Goal: Task Accomplishment & Management: Use online tool/utility

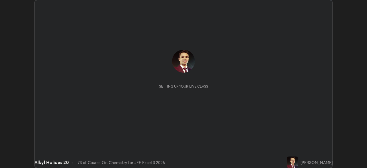
scroll to position [168, 367]
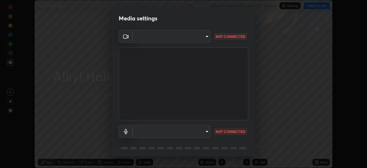
click at [206, 34] on body "Erase all Alkyl Halides 20 Recording WAS SCHEDULED TO START AT 3:15 PM Settings…" at bounding box center [183, 84] width 367 height 168
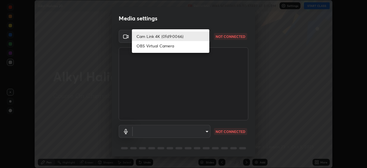
click at [170, 47] on li "OBS Virtual Camera" at bounding box center [170, 45] width 77 height 9
type input "e36573149b2fc6d691ce1a40a69dadbb7dd556e9060363d08483ace4c6969e0d"
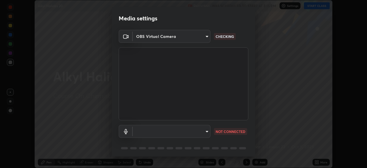
click at [207, 131] on body "Erase all Alkyl Halides 20 Recording WAS SCHEDULED TO START AT 3:15 PM Settings…" at bounding box center [183, 84] width 367 height 168
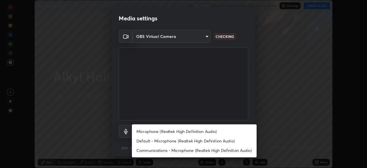
click at [209, 150] on li "Communications - Microphone (Realtek High Definition Audio)" at bounding box center [194, 149] width 125 height 9
type input "communications"
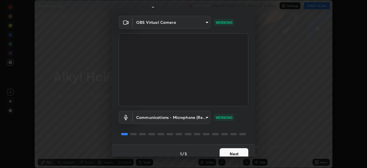
scroll to position [20, 0]
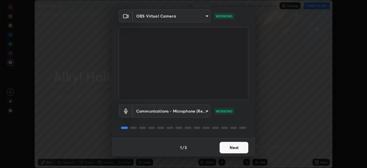
click at [228, 144] on button "Next" at bounding box center [234, 147] width 29 height 11
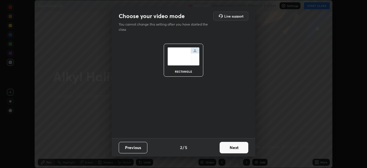
click at [229, 148] on button "Next" at bounding box center [234, 147] width 29 height 11
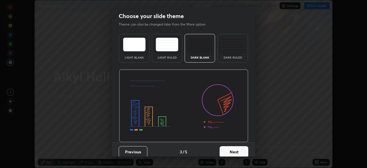
click at [229, 150] on button "Next" at bounding box center [234, 151] width 29 height 11
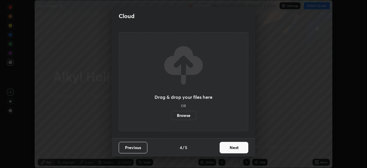
click at [228, 150] on button "Next" at bounding box center [234, 147] width 29 height 11
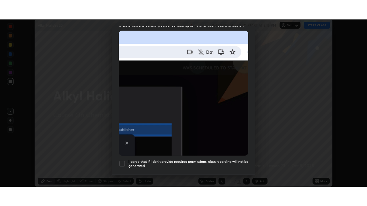
scroll to position [137, 0]
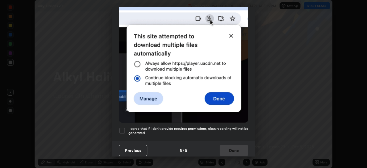
click at [121, 129] on div at bounding box center [122, 130] width 7 height 7
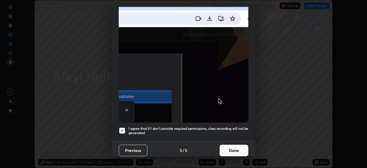
click at [235, 148] on button "Done" at bounding box center [234, 150] width 29 height 11
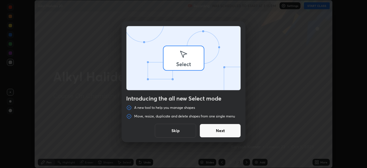
click at [315, 7] on div "Introducing the all new Select mode A new tool to help you manage shapes Move, …" at bounding box center [183, 84] width 367 height 168
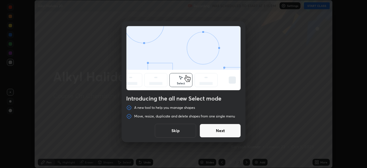
click at [188, 132] on button "Skip" at bounding box center [175, 131] width 41 height 14
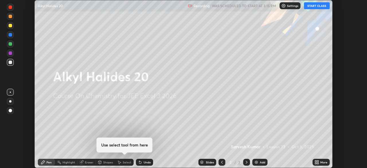
click at [316, 6] on button "START CLASS" at bounding box center [317, 5] width 26 height 7
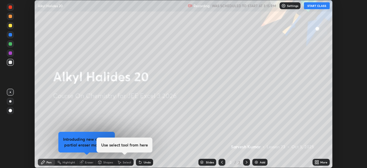
click at [318, 160] on icon at bounding box center [317, 162] width 5 height 5
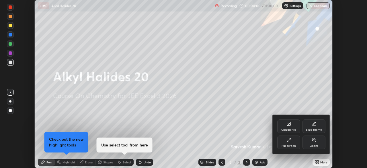
click at [285, 126] on div "Upload File" at bounding box center [288, 126] width 23 height 14
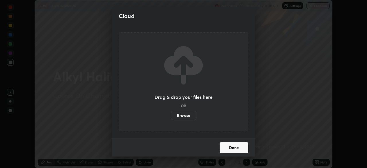
click at [190, 114] on label "Browse" at bounding box center [184, 115] width 26 height 9
click at [171, 114] on input "Browse" at bounding box center [171, 115] width 0 height 9
click at [185, 115] on label "Browse" at bounding box center [184, 115] width 26 height 9
click at [171, 115] on input "Browse" at bounding box center [171, 115] width 0 height 9
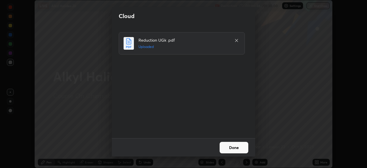
click at [230, 147] on button "Done" at bounding box center [234, 147] width 29 height 11
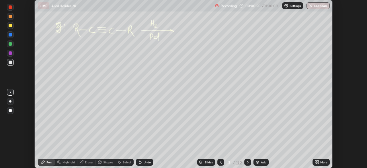
click at [316, 161] on icon at bounding box center [315, 160] width 1 height 1
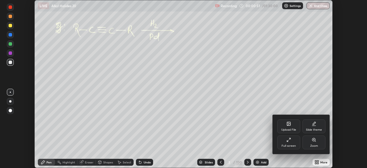
click at [290, 142] on icon at bounding box center [288, 139] width 5 height 5
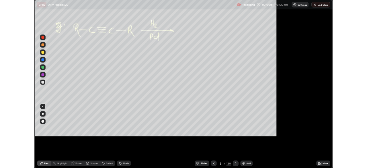
scroll to position [206, 367]
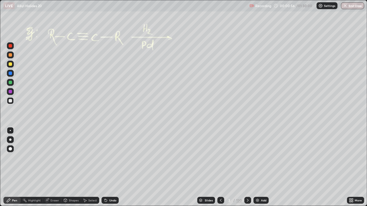
click at [9, 100] on div at bounding box center [10, 100] width 3 height 3
click at [248, 167] on icon at bounding box center [247, 200] width 5 height 5
click at [247, 167] on icon at bounding box center [248, 200] width 2 height 3
click at [247, 167] on icon at bounding box center [247, 200] width 5 height 5
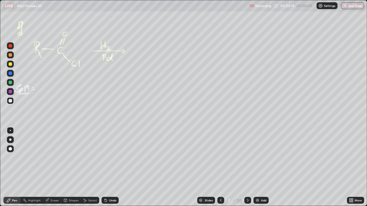
click at [246, 167] on icon at bounding box center [247, 200] width 5 height 5
click at [247, 167] on icon at bounding box center [247, 200] width 5 height 5
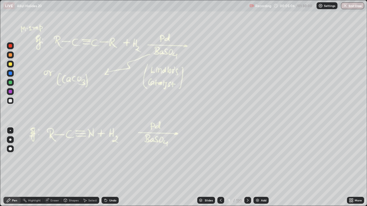
click at [10, 102] on div at bounding box center [10, 100] width 3 height 3
click at [248, 167] on icon at bounding box center [247, 200] width 5 height 5
click at [247, 167] on icon at bounding box center [247, 200] width 5 height 5
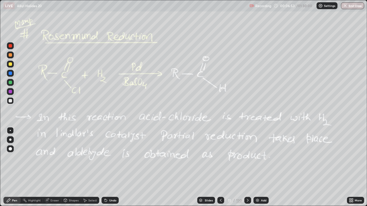
click at [246, 167] on icon at bounding box center [247, 200] width 5 height 5
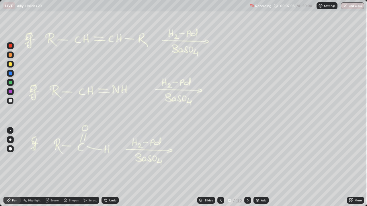
click at [249, 167] on div at bounding box center [247, 200] width 7 height 7
click at [247, 167] on div at bounding box center [247, 200] width 7 height 7
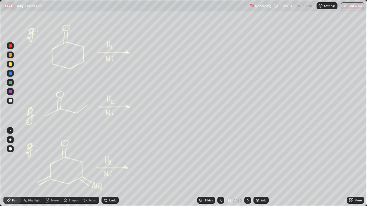
click at [248, 167] on icon at bounding box center [247, 200] width 5 height 5
click at [243, 167] on div "15 / 130" at bounding box center [234, 200] width 34 height 11
click at [250, 167] on div at bounding box center [247, 200] width 7 height 7
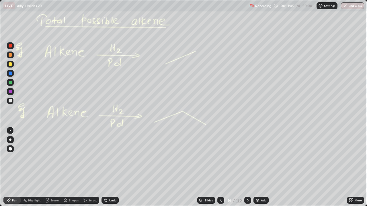
click at [247, 167] on icon at bounding box center [247, 200] width 5 height 5
click at [249, 167] on icon at bounding box center [247, 200] width 5 height 5
click at [247, 167] on div at bounding box center [247, 200] width 7 height 11
click at [248, 167] on icon at bounding box center [247, 200] width 5 height 5
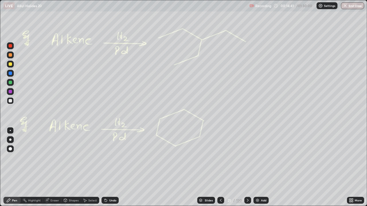
click at [248, 167] on icon at bounding box center [247, 200] width 5 height 5
click at [245, 167] on icon at bounding box center [247, 200] width 5 height 5
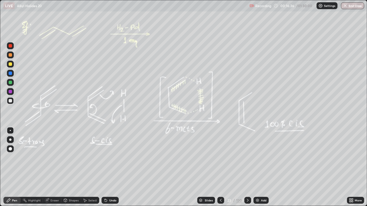
click at [11, 63] on div at bounding box center [10, 64] width 3 height 3
click at [247, 167] on icon at bounding box center [247, 200] width 5 height 5
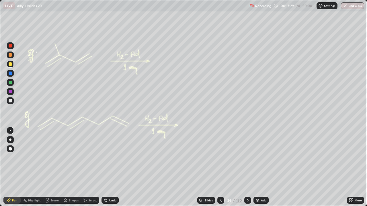
click at [247, 167] on icon at bounding box center [247, 200] width 5 height 5
click at [248, 167] on icon at bounding box center [247, 200] width 5 height 5
click at [74, 167] on div "Shapes" at bounding box center [71, 200] width 20 height 7
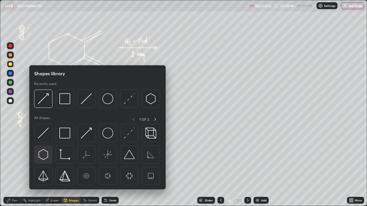
click at [46, 157] on img at bounding box center [43, 154] width 11 height 11
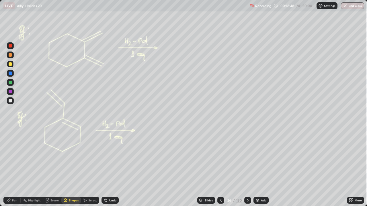
click at [14, 167] on div "Pen" at bounding box center [14, 200] width 5 height 3
click at [248, 167] on icon at bounding box center [247, 200] width 5 height 5
click at [246, 167] on icon at bounding box center [247, 200] width 5 height 5
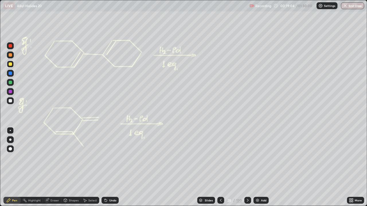
click at [247, 167] on icon at bounding box center [247, 200] width 5 height 5
click at [245, 167] on icon at bounding box center [247, 200] width 5 height 5
click at [248, 167] on icon at bounding box center [247, 200] width 5 height 5
click at [247, 167] on icon at bounding box center [248, 200] width 2 height 3
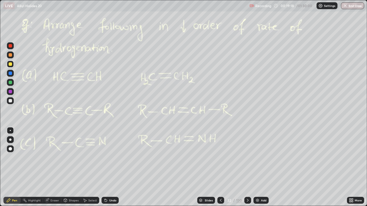
click at [10, 102] on div at bounding box center [10, 100] width 3 height 3
click at [247, 167] on icon at bounding box center [247, 200] width 5 height 5
click at [248, 167] on icon at bounding box center [247, 200] width 5 height 5
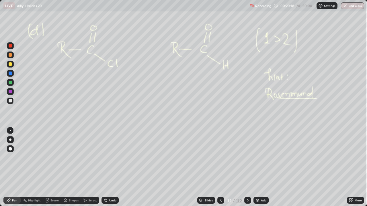
click at [247, 167] on div at bounding box center [247, 200] width 7 height 7
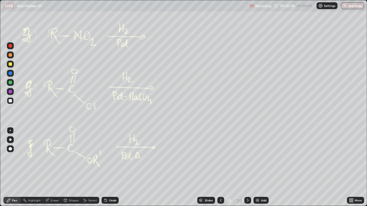
click at [249, 167] on icon at bounding box center [247, 200] width 5 height 5
click at [246, 167] on icon at bounding box center [247, 200] width 5 height 5
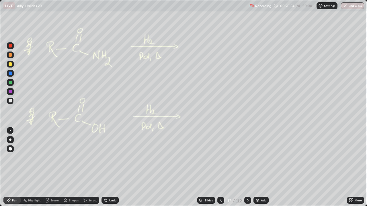
click at [248, 167] on icon at bounding box center [247, 200] width 5 height 5
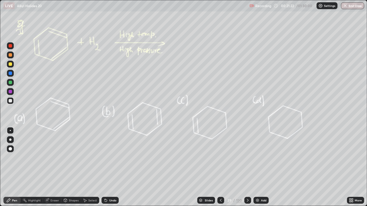
click at [54, 167] on div "Eraser" at bounding box center [54, 200] width 9 height 3
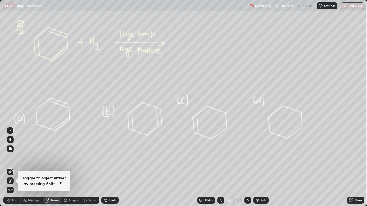
click at [246, 167] on div at bounding box center [247, 200] width 7 height 7
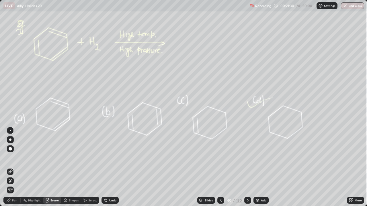
click at [247, 167] on icon at bounding box center [247, 200] width 5 height 5
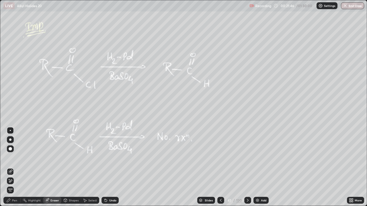
click at [246, 167] on icon at bounding box center [247, 200] width 5 height 5
click at [247, 167] on div at bounding box center [247, 200] width 7 height 7
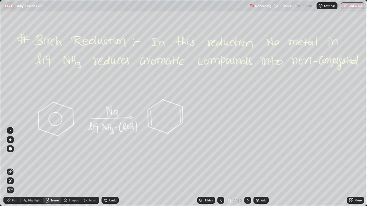
click at [12, 167] on div "Pen" at bounding box center [14, 200] width 5 height 3
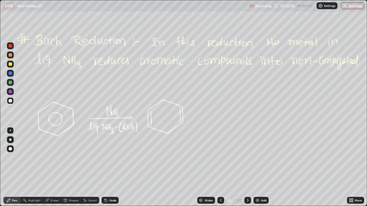
click at [249, 167] on icon at bounding box center [247, 200] width 5 height 5
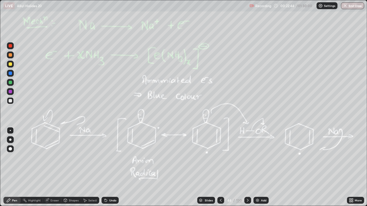
click at [246, 167] on icon at bounding box center [247, 200] width 5 height 5
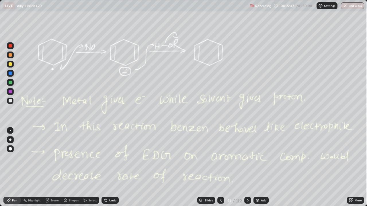
click at [247, 167] on icon at bounding box center [247, 200] width 5 height 5
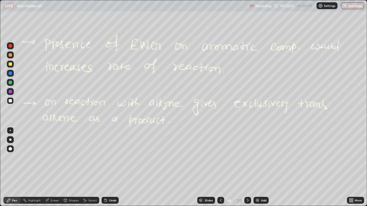
click at [249, 167] on div at bounding box center [247, 200] width 7 height 11
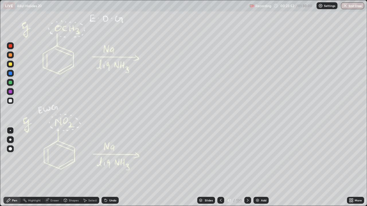
click at [249, 167] on div at bounding box center [247, 200] width 7 height 7
click at [247, 167] on icon at bounding box center [248, 200] width 2 height 3
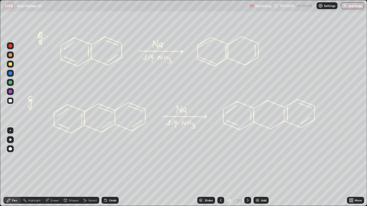
click at [246, 167] on icon at bounding box center [247, 200] width 5 height 5
click at [11, 66] on div at bounding box center [10, 64] width 3 height 3
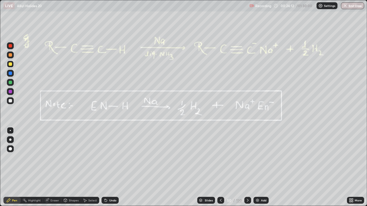
click at [10, 83] on div at bounding box center [10, 82] width 3 height 3
click at [248, 167] on icon at bounding box center [247, 200] width 5 height 5
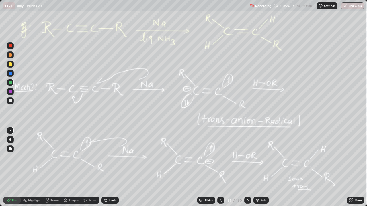
click at [249, 167] on icon at bounding box center [247, 200] width 5 height 5
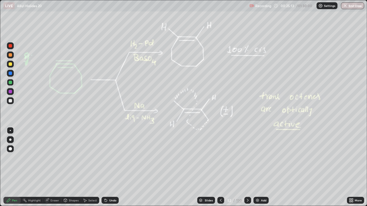
click at [248, 167] on icon at bounding box center [247, 200] width 5 height 5
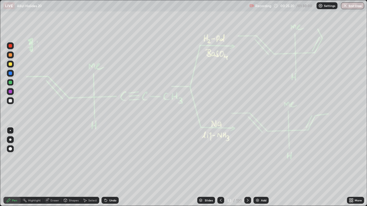
click at [247, 167] on icon at bounding box center [247, 200] width 5 height 5
click at [249, 167] on icon at bounding box center [247, 200] width 5 height 5
click at [221, 167] on div at bounding box center [220, 200] width 7 height 7
click at [221, 167] on icon at bounding box center [221, 200] width 5 height 5
click at [265, 167] on div "Add" at bounding box center [263, 200] width 5 height 3
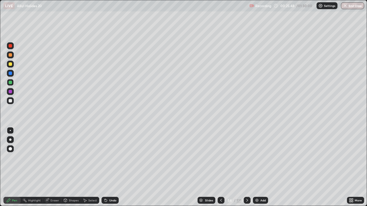
click at [223, 167] on div at bounding box center [221, 200] width 7 height 7
click at [247, 167] on icon at bounding box center [247, 200] width 5 height 5
click at [249, 167] on div at bounding box center [247, 200] width 7 height 7
click at [220, 167] on div at bounding box center [221, 200] width 7 height 11
click at [222, 167] on div at bounding box center [221, 200] width 7 height 11
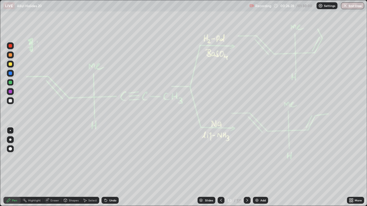
click at [249, 167] on div at bounding box center [247, 200] width 7 height 7
click at [248, 167] on div at bounding box center [247, 200] width 7 height 7
click at [246, 167] on icon at bounding box center [247, 200] width 5 height 5
click at [247, 167] on div at bounding box center [247, 200] width 7 height 7
click at [12, 102] on div at bounding box center [10, 100] width 3 height 3
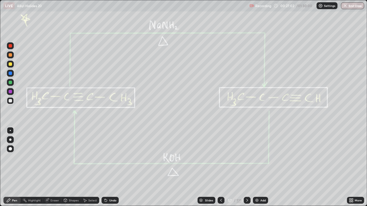
click at [246, 167] on icon at bounding box center [247, 200] width 5 height 5
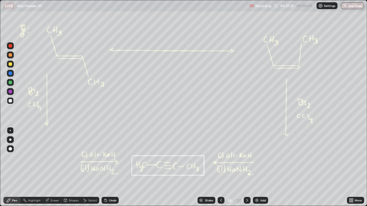
click at [111, 167] on div "Undo" at bounding box center [110, 200] width 17 height 7
click at [112, 167] on div "Undo" at bounding box center [112, 200] width 7 height 3
click at [112, 167] on div "Undo" at bounding box center [110, 200] width 17 height 7
click at [53, 167] on div "Eraser" at bounding box center [54, 200] width 9 height 3
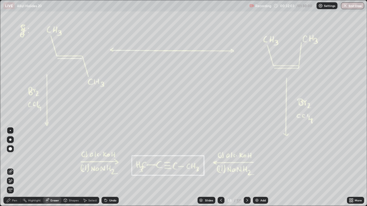
click at [9, 167] on icon at bounding box center [10, 181] width 5 height 5
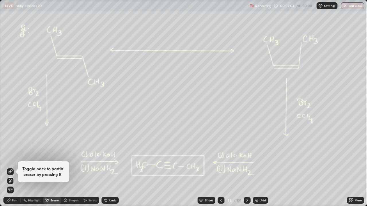
click at [15, 167] on div "Pen" at bounding box center [14, 200] width 5 height 3
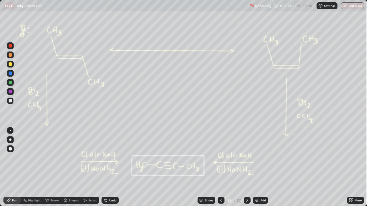
click at [10, 94] on div at bounding box center [10, 91] width 7 height 7
click at [11, 90] on div at bounding box center [10, 91] width 3 height 3
click at [50, 167] on div "Eraser" at bounding box center [52, 200] width 18 height 7
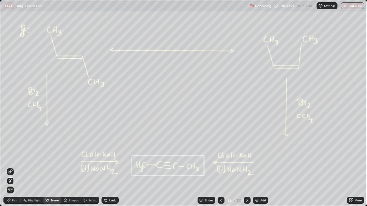
click at [10, 167] on icon at bounding box center [8, 200] width 3 height 3
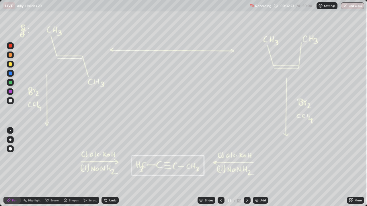
click at [51, 167] on div "Eraser" at bounding box center [54, 200] width 9 height 3
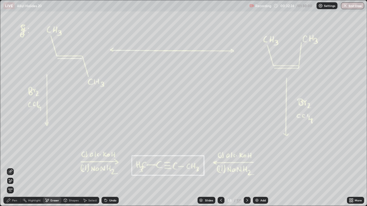
click at [11, 167] on div "Pen" at bounding box center [11, 200] width 17 height 7
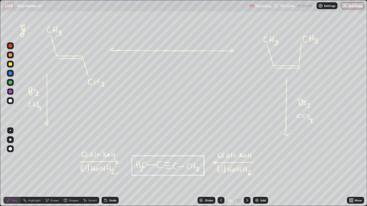
click at [52, 167] on div "Eraser" at bounding box center [52, 200] width 18 height 7
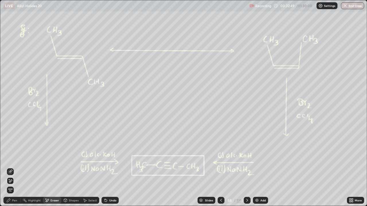
click at [16, 167] on div "Pen" at bounding box center [14, 200] width 5 height 3
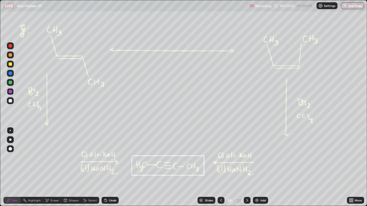
click at [57, 167] on div "Eraser" at bounding box center [52, 200] width 18 height 7
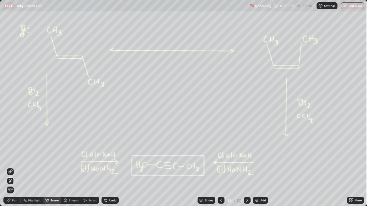
click at [16, 167] on div "Pen" at bounding box center [14, 200] width 5 height 3
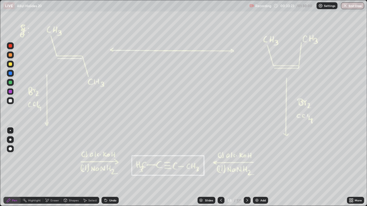
click at [246, 167] on div at bounding box center [247, 200] width 7 height 7
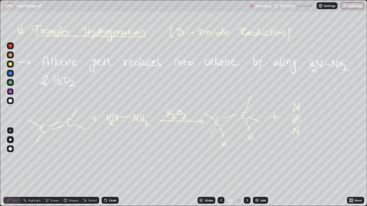
click at [247, 167] on icon at bounding box center [247, 200] width 2 height 3
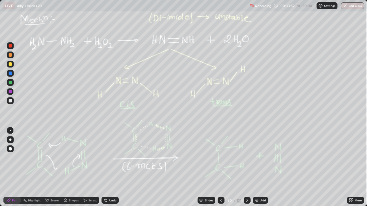
click at [245, 167] on icon at bounding box center [247, 200] width 5 height 5
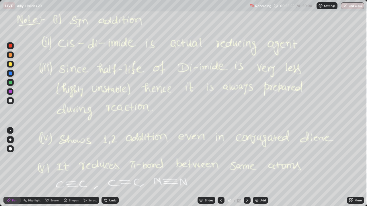
click at [243, 167] on div "61 / 131" at bounding box center [234, 200] width 33 height 11
click at [247, 167] on div at bounding box center [247, 200] width 7 height 7
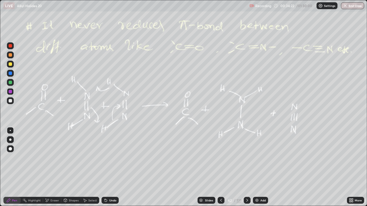
click at [250, 167] on div "Slides 62 / 131 Add" at bounding box center [233, 200] width 228 height 11
click at [247, 167] on icon at bounding box center [247, 200] width 5 height 5
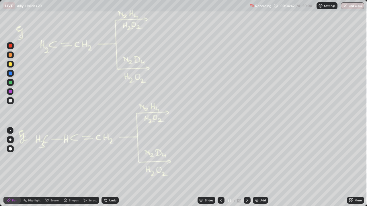
click at [247, 167] on icon at bounding box center [247, 200] width 5 height 5
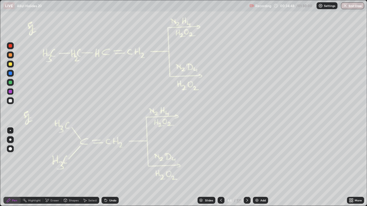
click at [247, 167] on div at bounding box center [247, 200] width 7 height 7
click at [246, 167] on icon at bounding box center [247, 200] width 2 height 3
click at [248, 167] on icon at bounding box center [247, 200] width 5 height 5
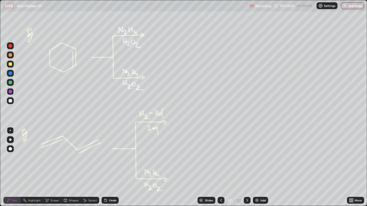
click at [245, 167] on div at bounding box center [247, 200] width 7 height 11
click at [247, 167] on div at bounding box center [247, 200] width 7 height 7
click at [247, 167] on icon at bounding box center [247, 200] width 5 height 5
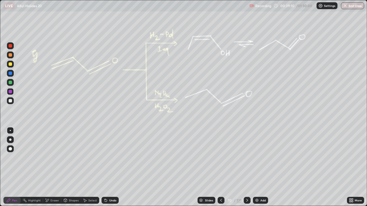
click at [249, 167] on div at bounding box center [247, 200] width 7 height 7
click at [106, 167] on icon at bounding box center [106, 200] width 5 height 5
click at [353, 167] on icon at bounding box center [352, 199] width 1 height 1
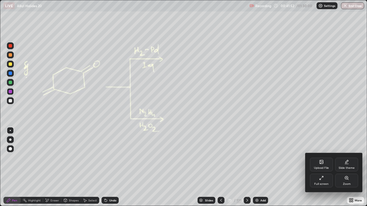
click at [323, 167] on icon at bounding box center [321, 178] width 5 height 5
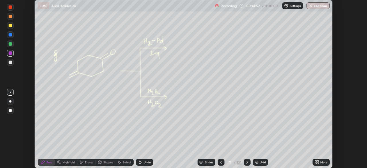
scroll to position [28509, 28310]
click at [205, 159] on div "Slides" at bounding box center [207, 162] width 18 height 7
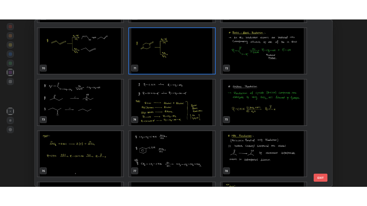
scroll to position [1178, 0]
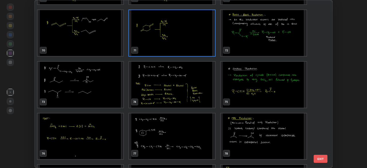
click at [207, 47] on img "grid" at bounding box center [172, 33] width 86 height 46
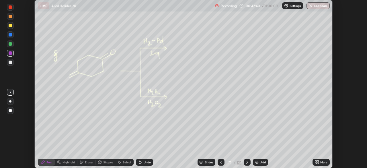
click at [207, 45] on img "grid" at bounding box center [172, 33] width 86 height 46
click at [316, 161] on icon at bounding box center [315, 160] width 1 height 1
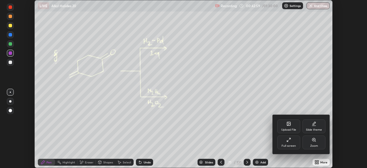
click at [291, 145] on div "Full screen" at bounding box center [289, 145] width 14 height 3
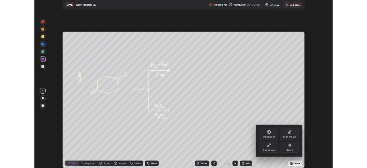
scroll to position [206, 367]
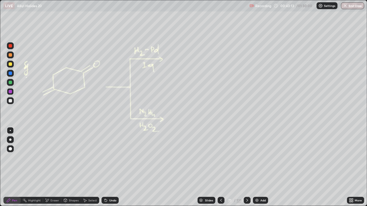
click at [246, 167] on icon at bounding box center [247, 200] width 2 height 3
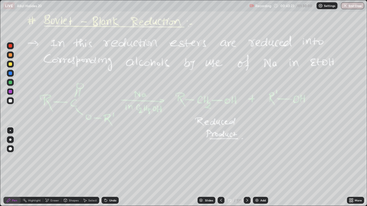
click at [220, 167] on icon at bounding box center [221, 200] width 5 height 5
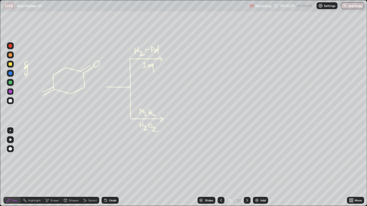
click at [223, 167] on div at bounding box center [221, 200] width 7 height 7
click at [248, 167] on div at bounding box center [247, 200] width 7 height 7
click at [54, 167] on div "Eraser" at bounding box center [54, 200] width 9 height 3
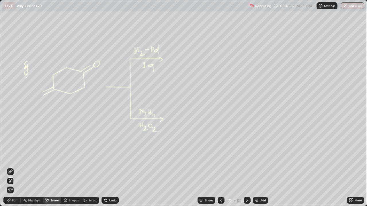
click at [247, 167] on icon at bounding box center [247, 200] width 2 height 3
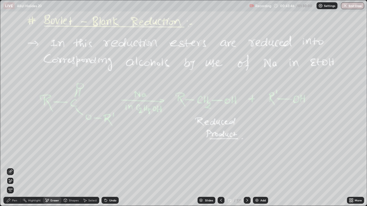
click at [8, 167] on icon at bounding box center [8, 200] width 3 height 3
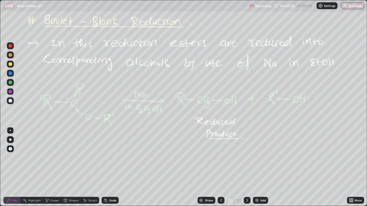
click at [246, 167] on div at bounding box center [247, 200] width 7 height 7
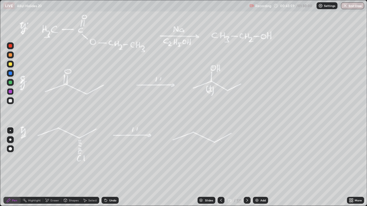
click at [248, 167] on div at bounding box center [247, 200] width 7 height 7
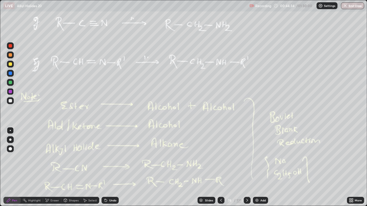
click at [54, 167] on div "Eraser" at bounding box center [54, 200] width 9 height 3
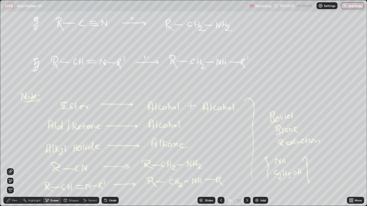
click at [73, 167] on div "Shapes" at bounding box center [71, 200] width 20 height 7
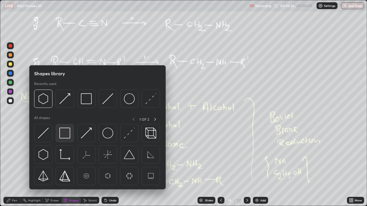
click at [70, 132] on img at bounding box center [64, 133] width 11 height 11
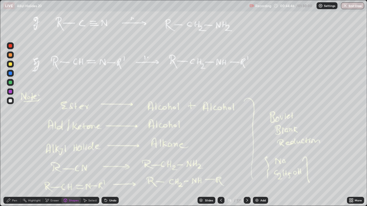
click at [245, 167] on icon at bounding box center [247, 200] width 5 height 5
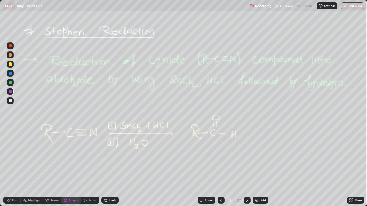
click at [247, 167] on icon at bounding box center [247, 200] width 5 height 5
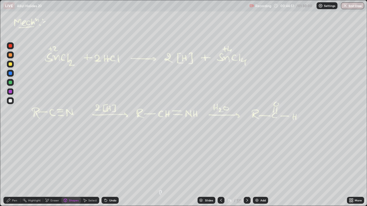
click at [248, 167] on icon at bounding box center [247, 200] width 5 height 5
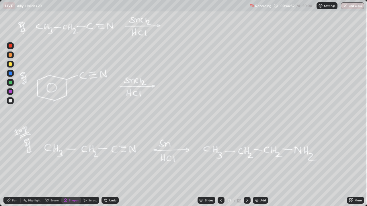
click at [222, 167] on icon at bounding box center [221, 200] width 5 height 5
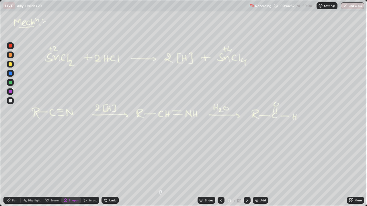
click at [221, 167] on icon at bounding box center [221, 200] width 2 height 3
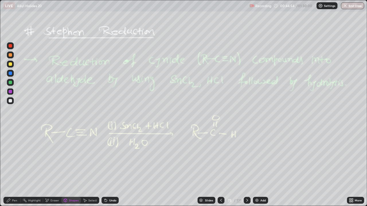
click at [17, 167] on div "Pen" at bounding box center [11, 200] width 17 height 7
click at [246, 167] on icon at bounding box center [247, 200] width 2 height 3
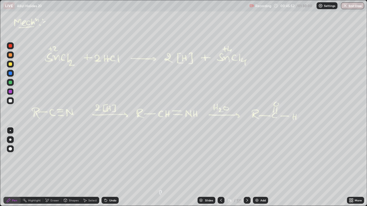
click at [246, 167] on icon at bounding box center [247, 200] width 5 height 5
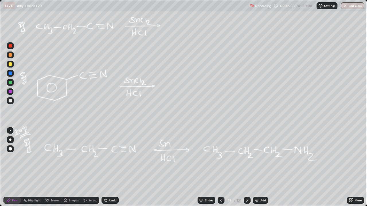
click at [247, 167] on icon at bounding box center [247, 200] width 5 height 5
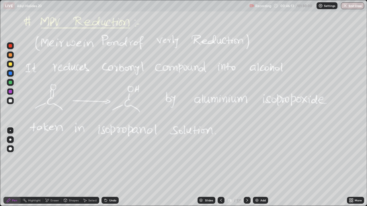
click at [247, 167] on icon at bounding box center [247, 200] width 5 height 5
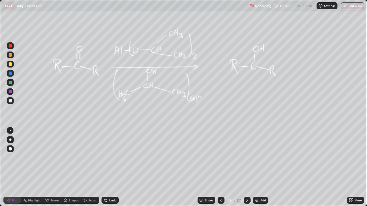
click at [246, 167] on icon at bounding box center [247, 200] width 5 height 5
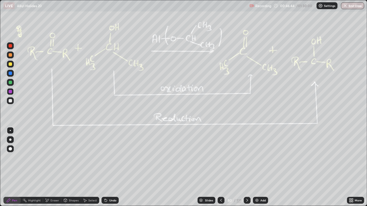
click at [247, 167] on icon at bounding box center [247, 200] width 5 height 5
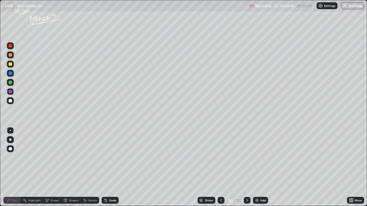
click at [248, 167] on icon at bounding box center [247, 200] width 5 height 5
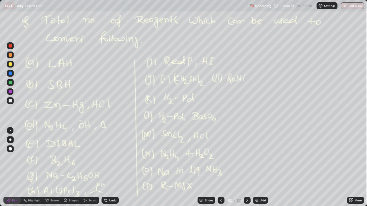
click at [10, 55] on div at bounding box center [10, 54] width 3 height 3
click at [245, 167] on icon at bounding box center [247, 200] width 5 height 5
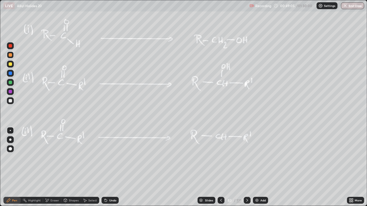
click at [219, 167] on icon at bounding box center [221, 200] width 5 height 5
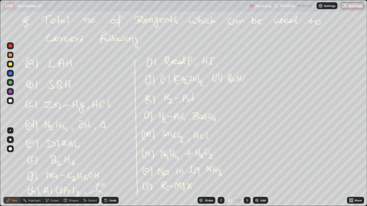
click at [250, 167] on div at bounding box center [247, 200] width 7 height 7
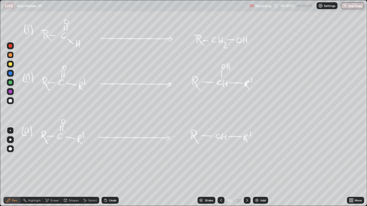
click at [248, 167] on icon at bounding box center [247, 200] width 5 height 5
click at [248, 167] on div at bounding box center [247, 200] width 7 height 7
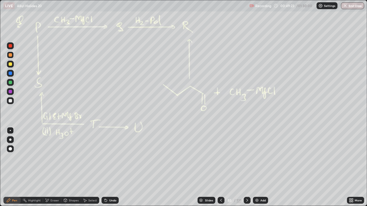
click at [247, 167] on div at bounding box center [247, 200] width 7 height 7
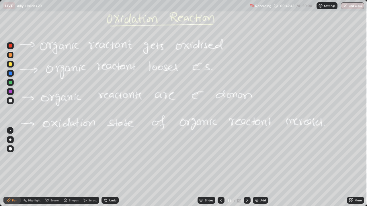
click at [221, 167] on icon at bounding box center [221, 200] width 2 height 3
click at [221, 167] on icon at bounding box center [221, 200] width 5 height 5
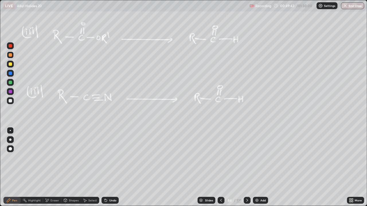
click at [221, 167] on icon at bounding box center [221, 200] width 5 height 5
click at [222, 167] on icon at bounding box center [221, 200] width 5 height 5
click at [220, 167] on icon at bounding box center [221, 200] width 5 height 5
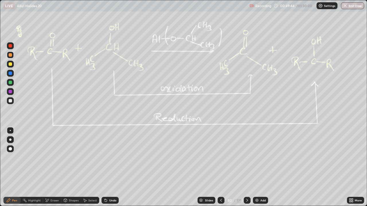
click at [221, 167] on icon at bounding box center [221, 200] width 5 height 5
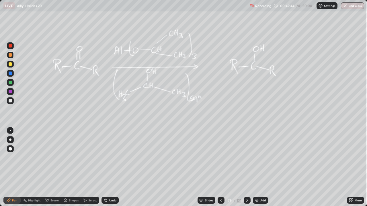
click at [221, 167] on icon at bounding box center [221, 200] width 5 height 5
click at [221, 167] on div at bounding box center [221, 200] width 7 height 7
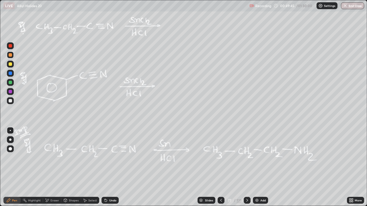
click at [221, 167] on div at bounding box center [221, 200] width 7 height 7
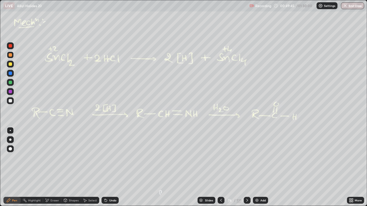
click at [222, 167] on div at bounding box center [221, 200] width 7 height 11
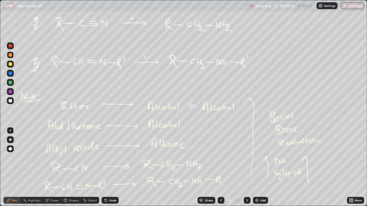
click at [221, 167] on div at bounding box center [221, 200] width 7 height 7
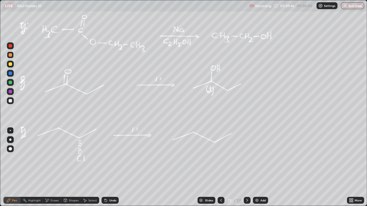
click at [223, 167] on div at bounding box center [221, 200] width 7 height 7
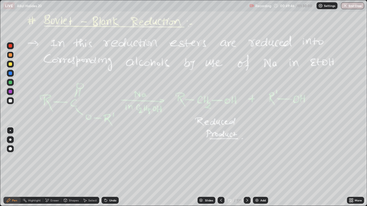
click at [223, 167] on icon at bounding box center [221, 200] width 5 height 5
click at [222, 167] on icon at bounding box center [221, 200] width 5 height 5
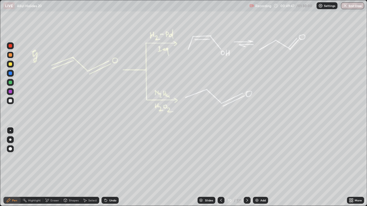
click at [221, 167] on icon at bounding box center [221, 200] width 5 height 5
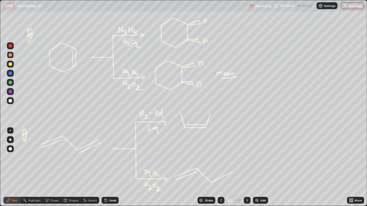
click at [223, 167] on icon at bounding box center [221, 200] width 5 height 5
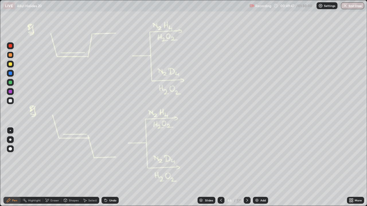
click at [222, 167] on icon at bounding box center [221, 200] width 5 height 5
click at [223, 167] on icon at bounding box center [221, 200] width 5 height 5
click at [222, 167] on icon at bounding box center [221, 200] width 5 height 5
click at [221, 167] on icon at bounding box center [221, 200] width 5 height 5
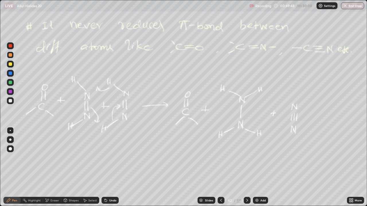
click at [221, 167] on div at bounding box center [221, 200] width 7 height 7
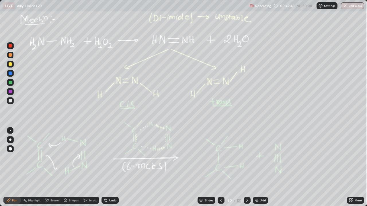
click at [221, 167] on div at bounding box center [221, 200] width 7 height 7
click at [220, 167] on div at bounding box center [221, 200] width 7 height 7
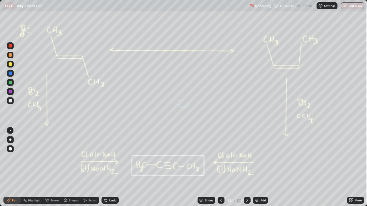
click at [219, 167] on div at bounding box center [221, 200] width 7 height 7
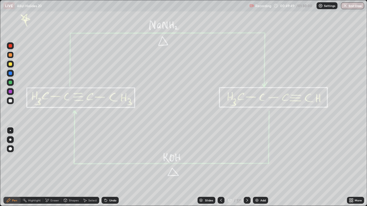
click at [219, 167] on div at bounding box center [221, 200] width 7 height 7
click at [220, 167] on div at bounding box center [221, 200] width 7 height 7
click at [220, 167] on div at bounding box center [221, 200] width 7 height 11
click at [220, 167] on div at bounding box center [221, 200] width 7 height 7
click at [220, 167] on icon at bounding box center [221, 200] width 5 height 5
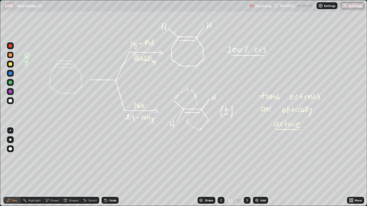
click at [220, 167] on div at bounding box center [221, 200] width 7 height 7
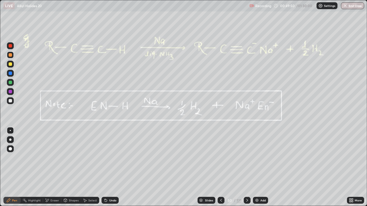
click at [220, 167] on div at bounding box center [221, 200] width 7 height 7
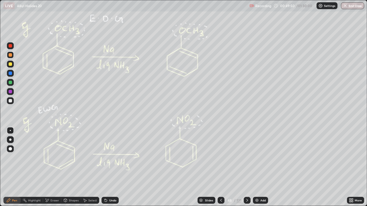
click at [219, 167] on div at bounding box center [221, 200] width 7 height 7
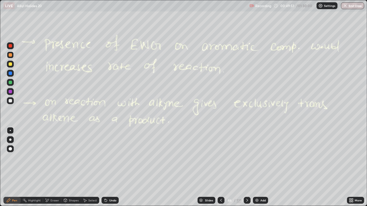
click at [219, 167] on div at bounding box center [221, 200] width 7 height 7
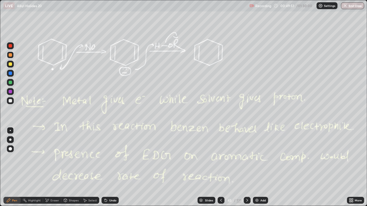
click at [220, 167] on div at bounding box center [221, 200] width 7 height 7
click at [220, 167] on div at bounding box center [221, 200] width 7 height 11
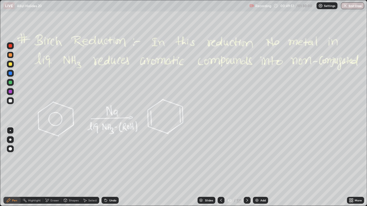
click at [220, 167] on div at bounding box center [221, 200] width 7 height 7
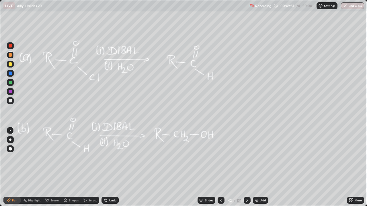
click at [220, 167] on div at bounding box center [221, 200] width 7 height 7
click at [220, 167] on icon at bounding box center [221, 200] width 5 height 5
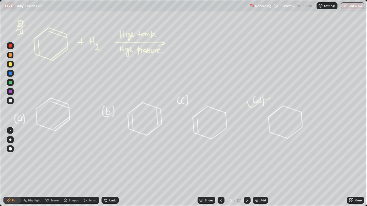
click at [219, 167] on icon at bounding box center [221, 200] width 5 height 5
click at [219, 167] on div at bounding box center [221, 200] width 7 height 7
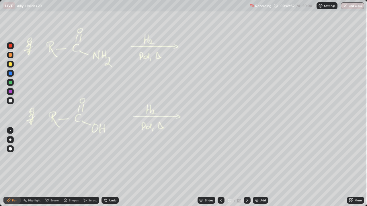
click at [219, 167] on icon at bounding box center [221, 200] width 5 height 5
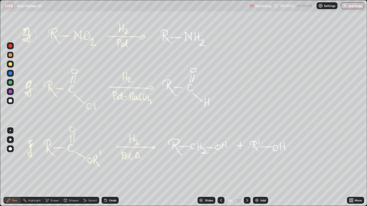
click at [218, 167] on div at bounding box center [221, 200] width 7 height 7
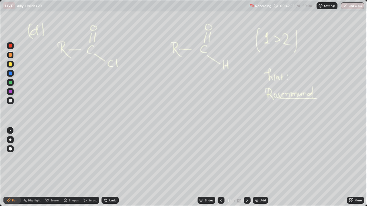
click at [219, 167] on icon at bounding box center [221, 200] width 5 height 5
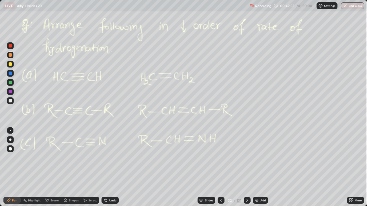
click at [220, 167] on icon at bounding box center [221, 200] width 5 height 5
click at [219, 167] on icon at bounding box center [221, 200] width 5 height 5
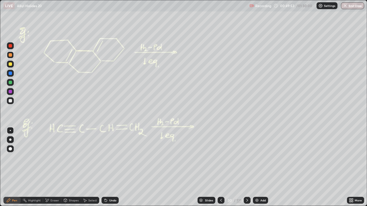
click at [219, 167] on icon at bounding box center [221, 200] width 5 height 5
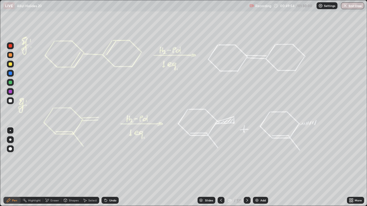
click at [219, 167] on icon at bounding box center [221, 200] width 5 height 5
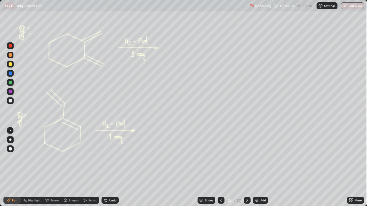
click at [219, 167] on icon at bounding box center [221, 200] width 5 height 5
click at [219, 167] on div at bounding box center [221, 200] width 7 height 7
click at [220, 167] on div at bounding box center [221, 200] width 7 height 7
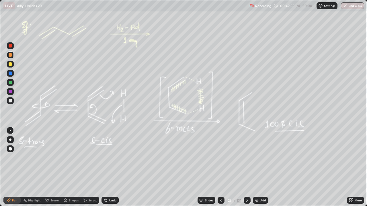
click at [222, 167] on icon at bounding box center [221, 200] width 5 height 5
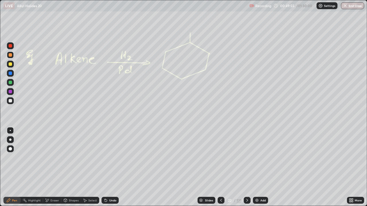
click at [222, 167] on icon at bounding box center [221, 200] width 5 height 5
click at [221, 167] on icon at bounding box center [221, 200] width 5 height 5
click at [222, 167] on icon at bounding box center [221, 200] width 5 height 5
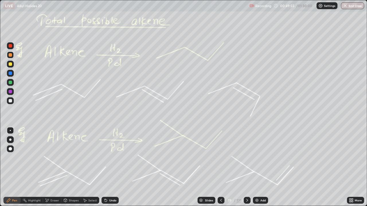
click at [223, 167] on icon at bounding box center [221, 200] width 5 height 5
click at [222, 167] on icon at bounding box center [221, 200] width 5 height 5
click at [221, 167] on icon at bounding box center [221, 200] width 5 height 5
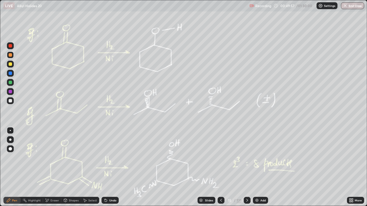
click at [221, 167] on icon at bounding box center [221, 200] width 5 height 5
click at [219, 167] on icon at bounding box center [221, 200] width 5 height 5
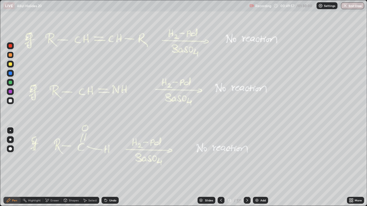
click at [219, 167] on icon at bounding box center [221, 200] width 5 height 5
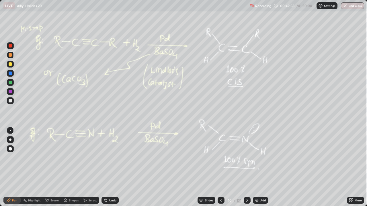
click at [219, 167] on icon at bounding box center [221, 200] width 5 height 5
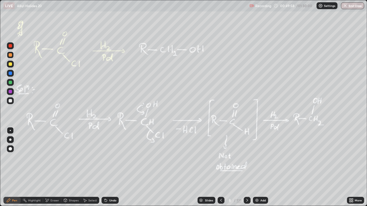
click at [219, 167] on div at bounding box center [221, 200] width 7 height 7
click at [219, 167] on icon at bounding box center [221, 200] width 5 height 5
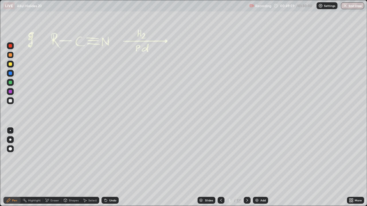
click at [219, 167] on icon at bounding box center [221, 200] width 5 height 5
click at [218, 167] on div at bounding box center [221, 200] width 7 height 7
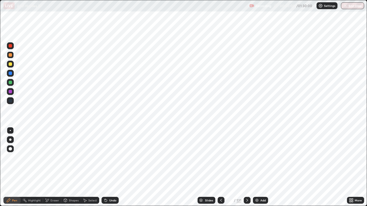
click at [218, 167] on div at bounding box center [221, 200] width 7 height 11
click at [248, 167] on icon at bounding box center [247, 200] width 5 height 5
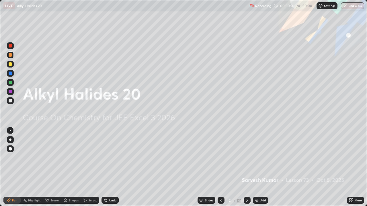
click at [246, 167] on icon at bounding box center [247, 200] width 5 height 5
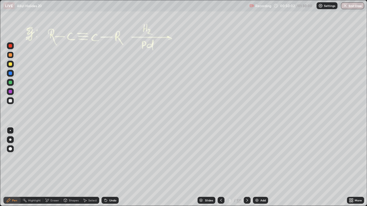
click at [245, 167] on div at bounding box center [247, 200] width 7 height 7
click at [55, 167] on div "Eraser" at bounding box center [52, 200] width 18 height 11
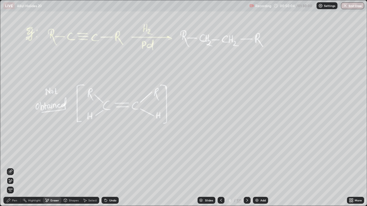
click at [10, 167] on div "Erase all" at bounding box center [10, 190] width 7 height 7
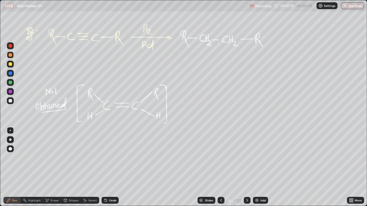
click at [246, 167] on div at bounding box center [247, 200] width 7 height 7
click at [247, 167] on icon at bounding box center [247, 200] width 5 height 5
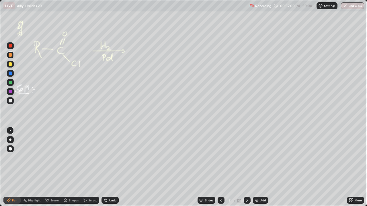
click at [247, 167] on icon at bounding box center [247, 200] width 5 height 5
click at [69, 167] on div "Shapes" at bounding box center [74, 200] width 10 height 3
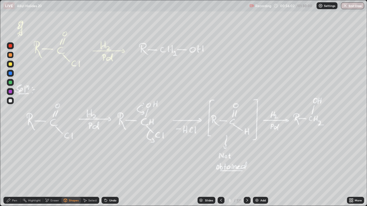
click at [89, 167] on div "Select" at bounding box center [92, 200] width 9 height 3
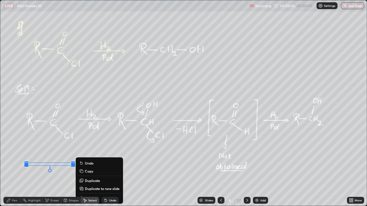
click at [108, 167] on div "Undo" at bounding box center [110, 200] width 17 height 7
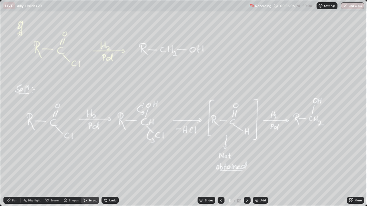
click at [109, 167] on div "Undo" at bounding box center [112, 200] width 7 height 3
click at [356, 7] on button "End Class" at bounding box center [352, 5] width 23 height 7
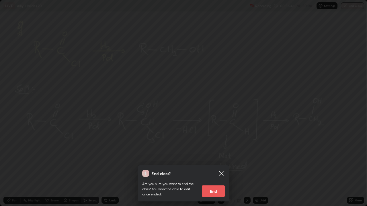
click at [212, 167] on button "End" at bounding box center [213, 191] width 23 height 11
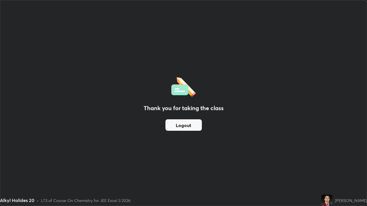
click at [154, 137] on div "Thank you for taking the class Logout" at bounding box center [183, 103] width 366 height 206
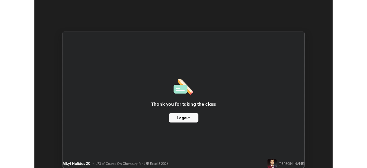
scroll to position [28509, 28310]
